Goal: Task Accomplishment & Management: Use online tool/utility

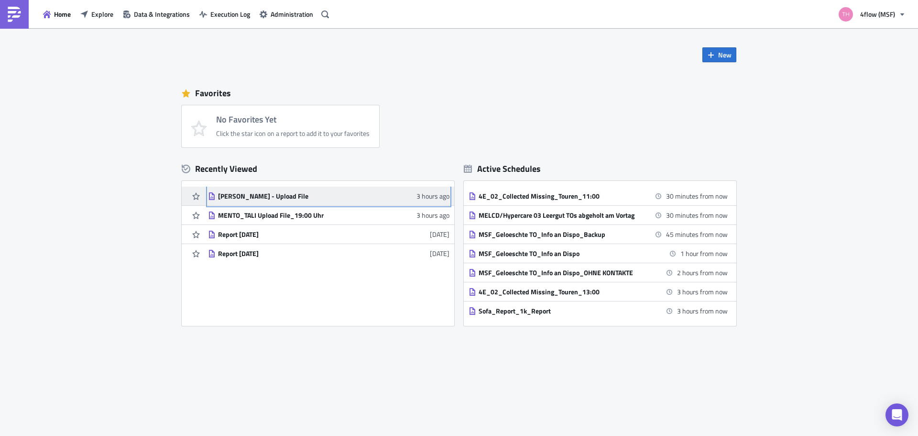
click at [285, 200] on link "[PERSON_NAME] - Upload File 3 hours ago" at bounding box center [328, 195] width 241 height 19
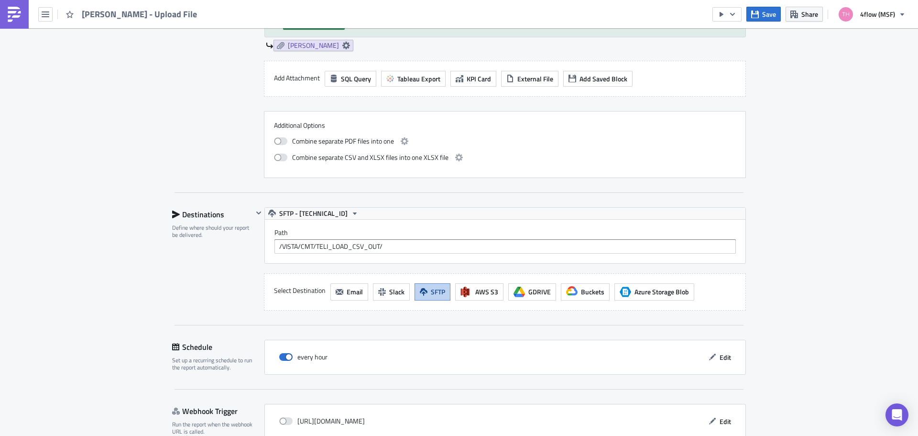
scroll to position [478, 0]
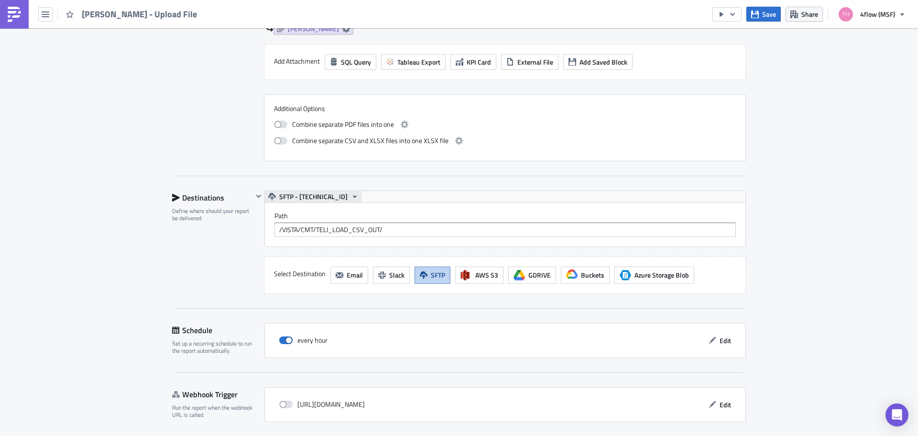
click at [326, 195] on span "SFTP - [TECHNICAL_ID]" at bounding box center [313, 196] width 68 height 11
click at [420, 213] on label "Path" at bounding box center [504, 215] width 461 height 9
click at [325, 197] on span "SFTP - [TECHNICAL_ID]" at bounding box center [313, 196] width 68 height 11
click at [417, 220] on div "Path /VISTA/CMT/TELI_LOAD_CSV_OUT/" at bounding box center [504, 223] width 461 height 25
drag, startPoint x: 406, startPoint y: 230, endPoint x: 212, endPoint y: 229, distance: 194.2
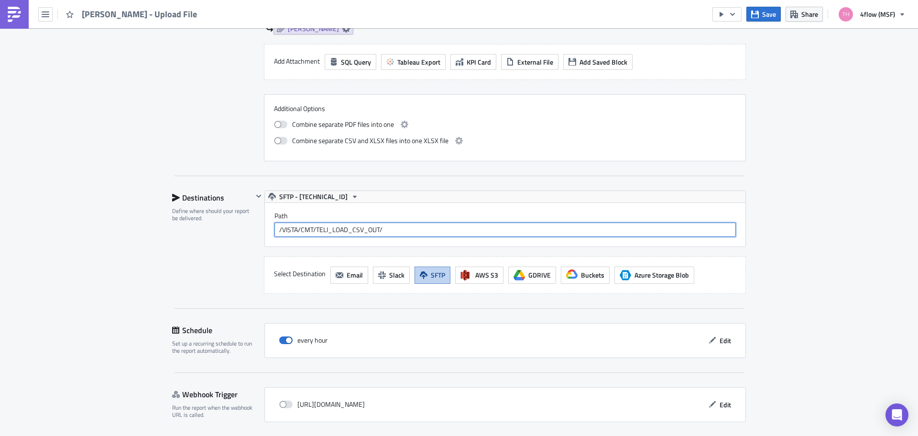
click at [208, 229] on div "Destinations Define where should your report be delivered. SFTP - [TECHNICAL_ID…" at bounding box center [459, 241] width 574 height 103
paste input "/VISTA/CMT/TELI_LOAD_CSV_OUT/"
type input "/VISTA/CMT/TELI_LOAD_CSV_OUT/"
click at [316, 198] on span "SFTP - [TECHNICAL_ID]" at bounding box center [313, 196] width 68 height 11
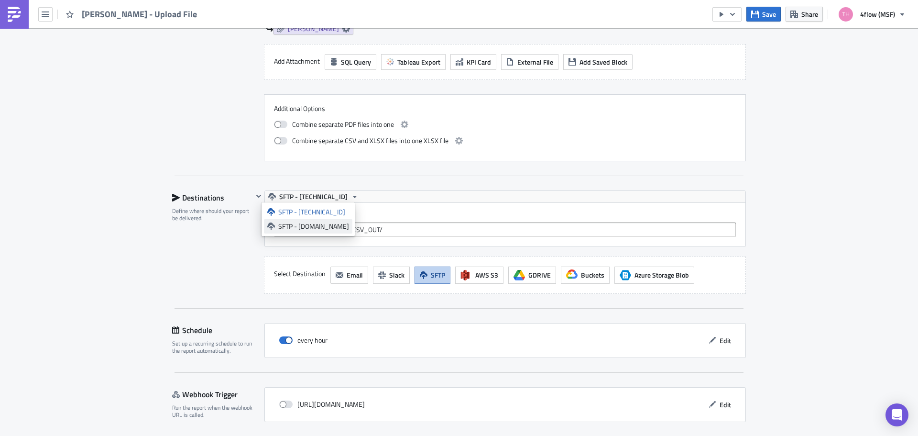
click at [320, 229] on div "SFTP - [DOMAIN_NAME]" at bounding box center [313, 226] width 71 height 10
click at [397, 204] on div "Path /VISTA/CMT/TELI_LOAD_CSV_OUT/" at bounding box center [505, 225] width 481 height 44
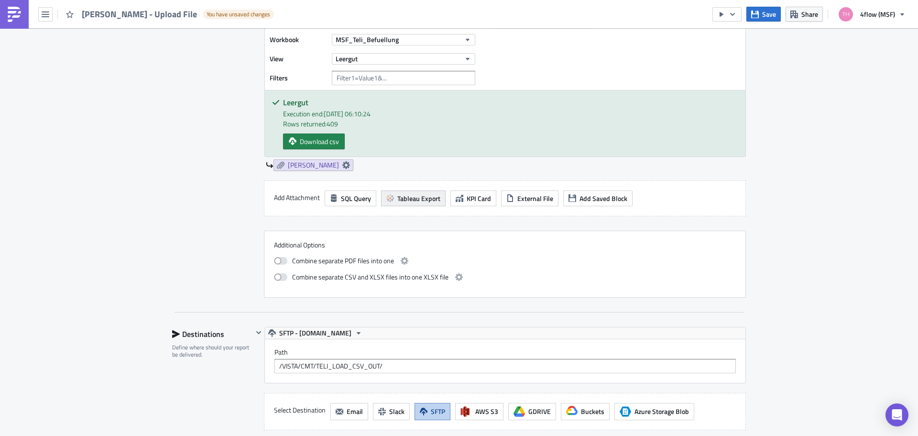
scroll to position [320, 0]
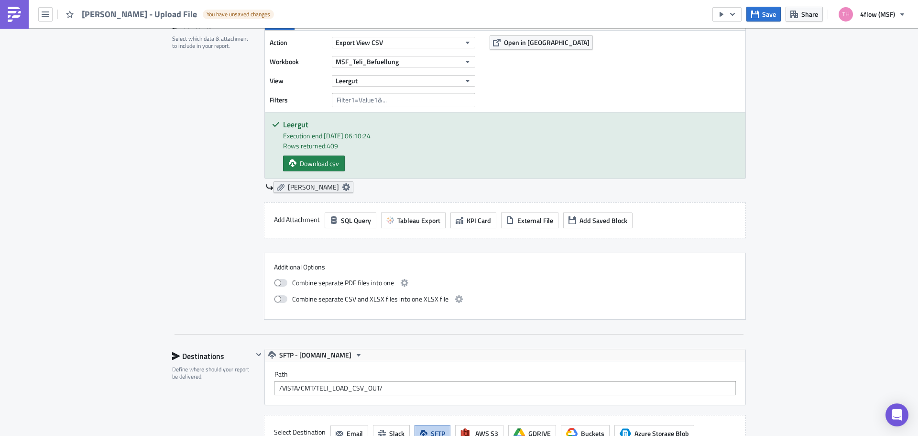
click at [342, 187] on icon at bounding box center [346, 187] width 8 height 8
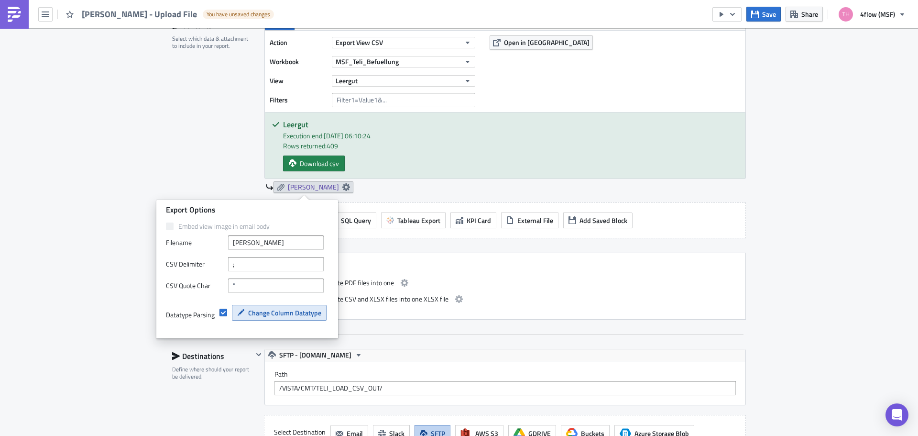
click at [299, 315] on span "Change Column Datatype" at bounding box center [284, 312] width 73 height 10
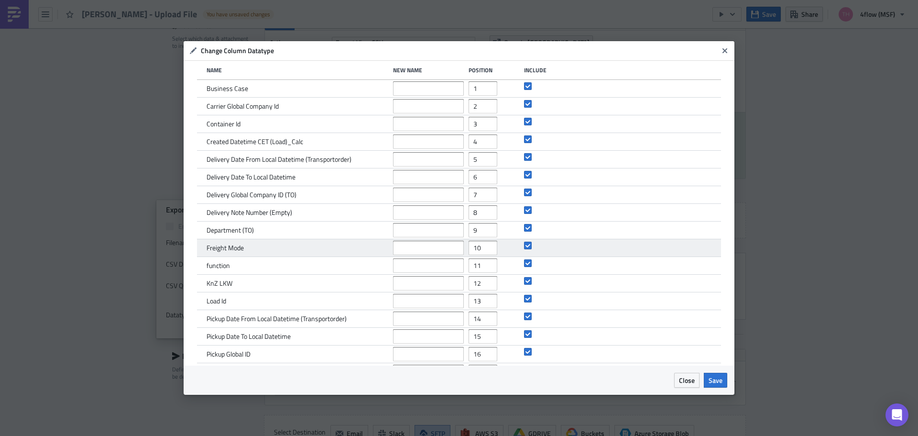
scroll to position [0, 0]
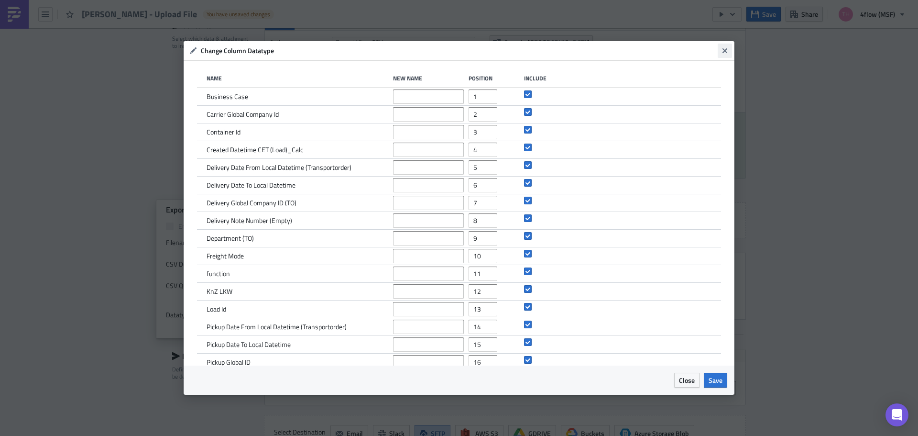
click at [723, 50] on icon "Close" at bounding box center [725, 50] width 5 height 5
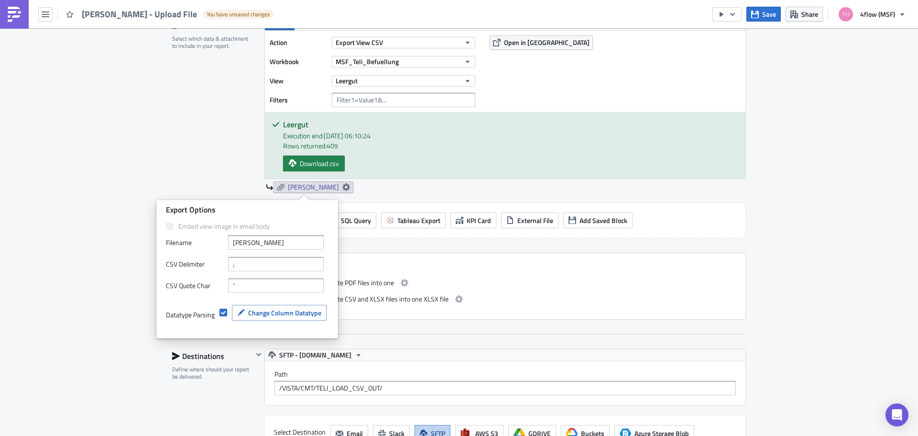
click at [805, 103] on div "Execution Log Edit " TELI - Leergut - Upload File " Draft Settings Configure th…" at bounding box center [459, 168] width 918 height 920
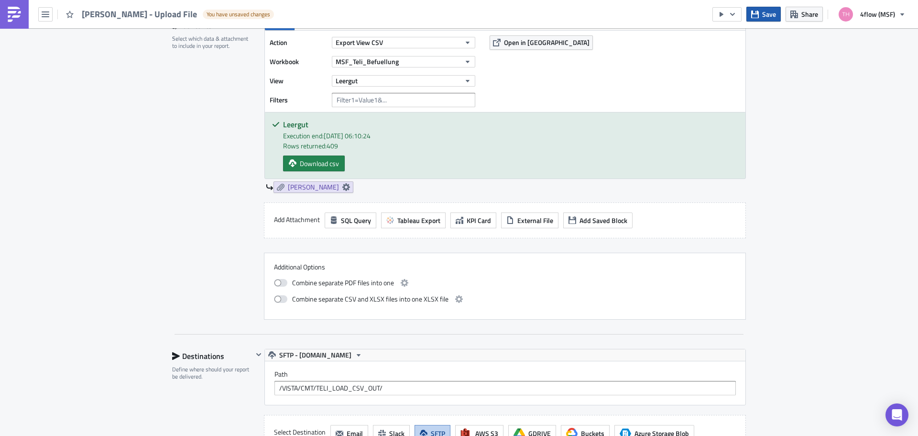
click at [768, 16] on span "Save" at bounding box center [769, 14] width 14 height 10
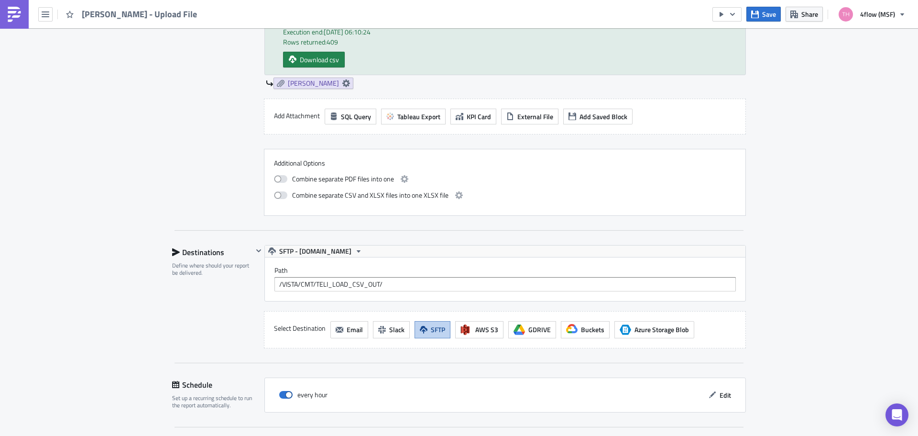
scroll to position [511, 0]
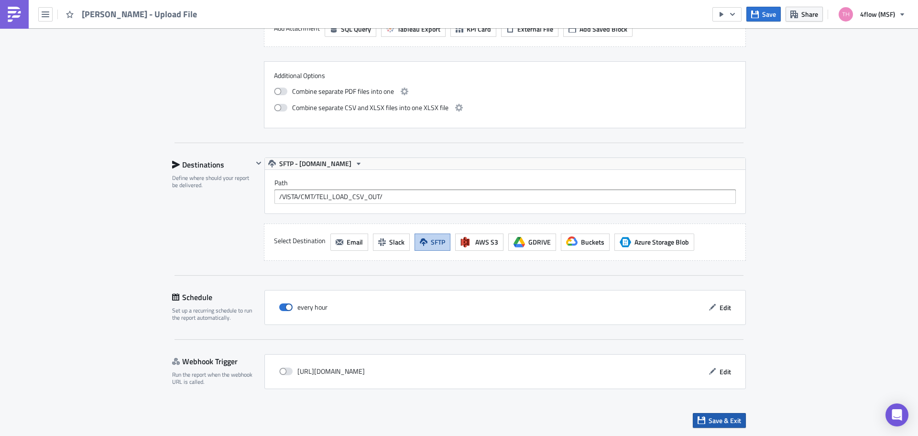
click at [717, 417] on span "Save & Exit" at bounding box center [725, 420] width 33 height 10
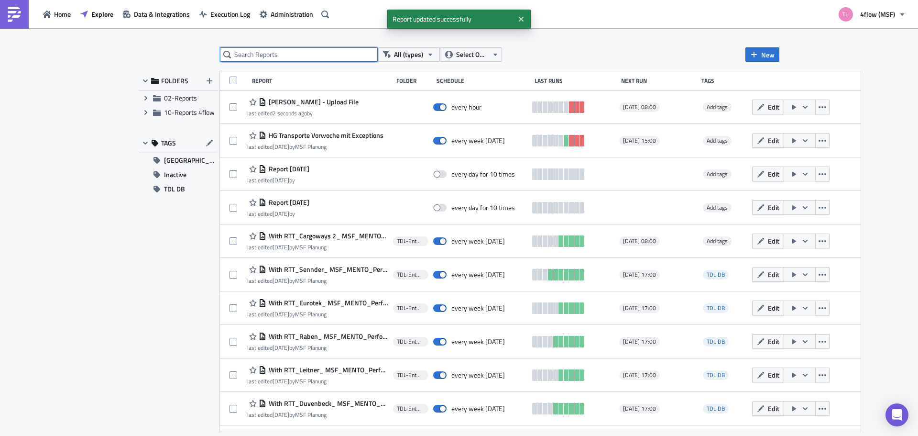
click at [290, 55] on input "text" at bounding box center [299, 54] width 158 height 14
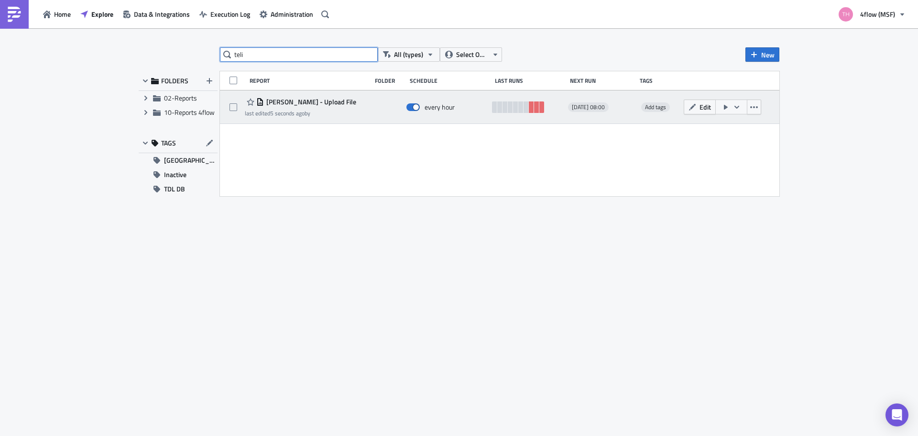
type input "teli"
click at [731, 107] on button "button" at bounding box center [731, 106] width 32 height 15
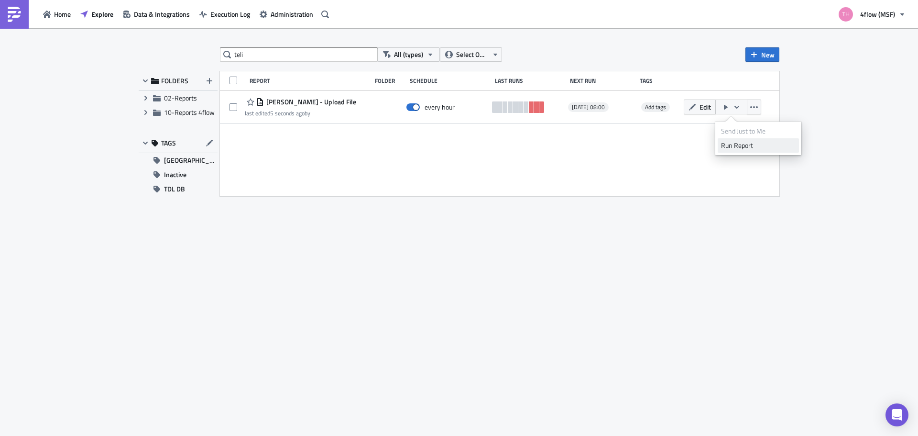
click at [740, 146] on div "Run Report" at bounding box center [758, 146] width 75 height 10
